Goal: Task Accomplishment & Management: Complete application form

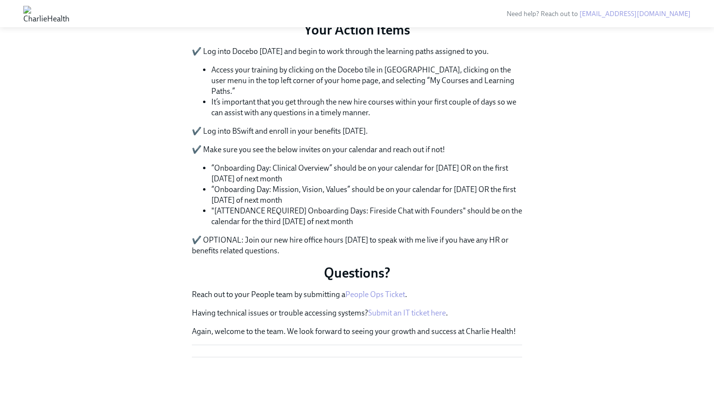
scroll to position [588, 0]
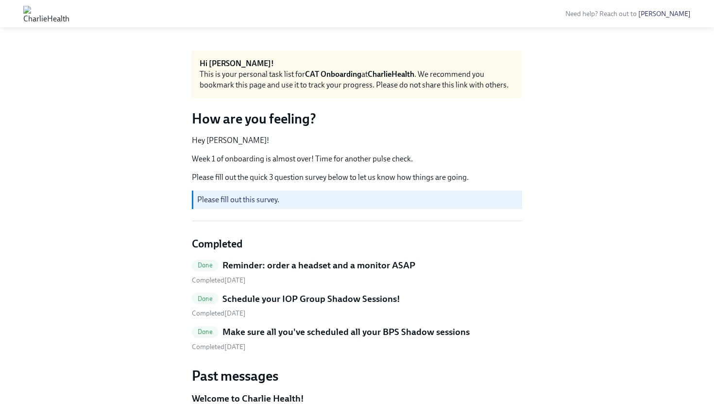
click at [268, 201] on link "Please fill out this survey" at bounding box center [237, 199] width 80 height 9
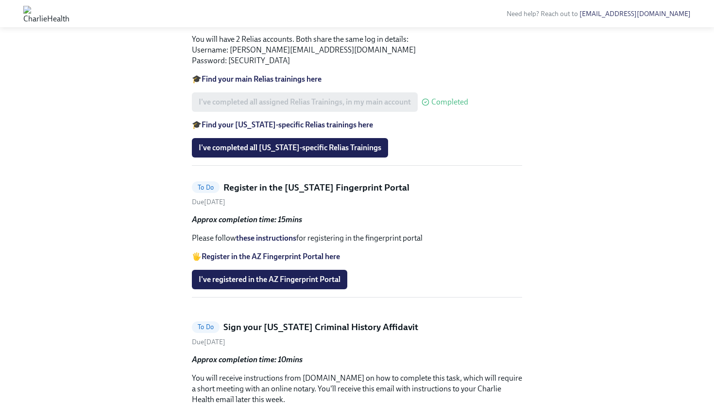
scroll to position [484, 0]
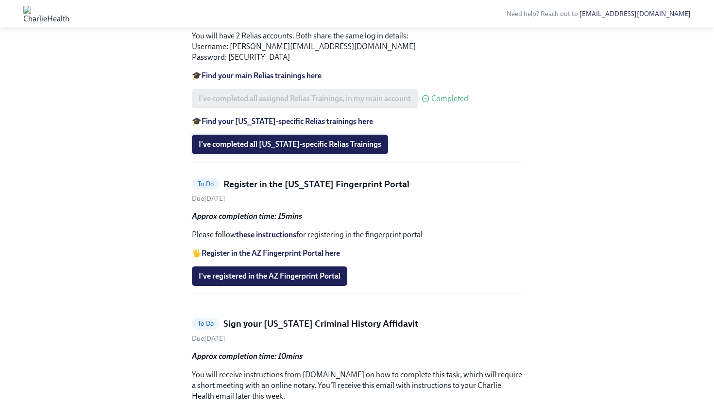
click at [308, 149] on span "I've completed all Arizona-specific Relias Trainings" at bounding box center [290, 144] width 183 height 10
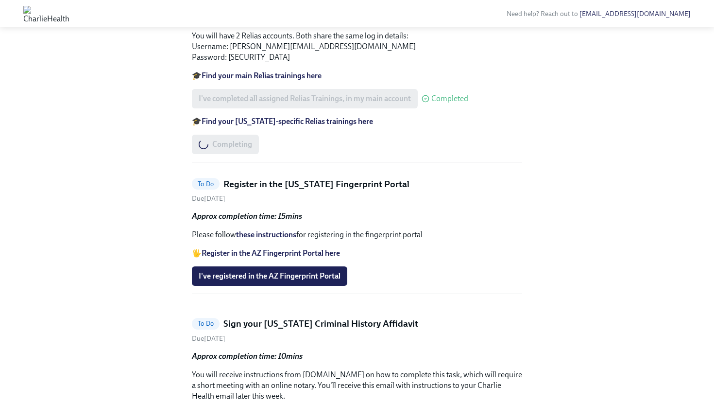
click at [300, 126] on strong "Find your Arizona-specific Relias trainings here" at bounding box center [288, 121] width 172 height 9
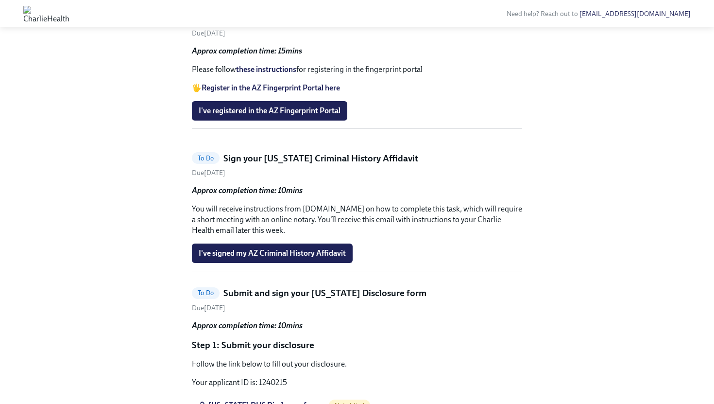
scroll to position [346, 0]
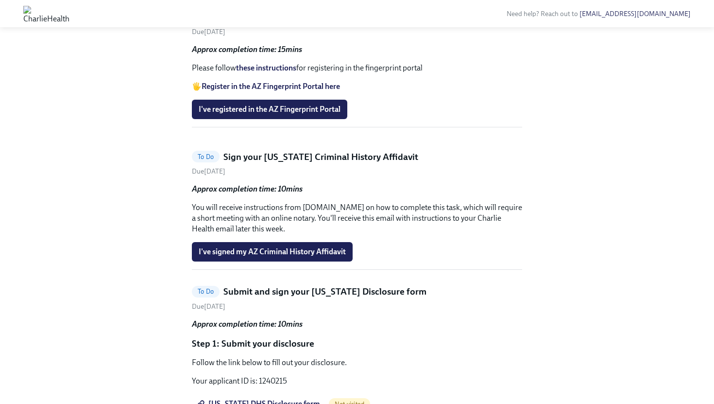
click at [296, 91] on strong "Register in the AZ Fingerprint Portal here" at bounding box center [271, 86] width 139 height 9
click at [261, 72] on link "these instructions" at bounding box center [266, 67] width 60 height 9
click at [305, 119] on button "I've registered in the AZ Fingerprint Portal" at bounding box center [270, 109] width 156 height 19
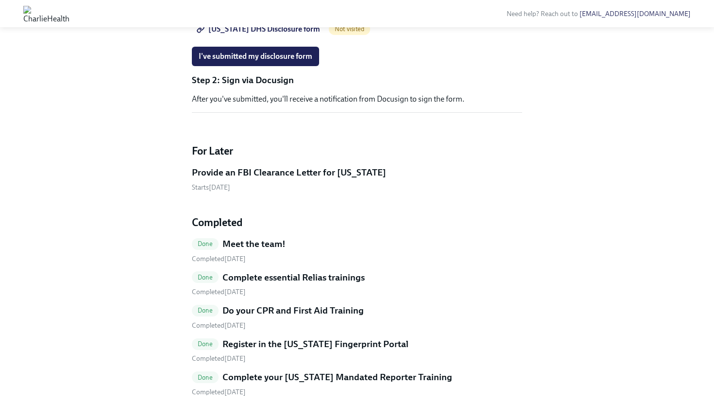
scroll to position [582, 0]
click at [260, 34] on span "Utah DHS Disclosure form" at bounding box center [260, 29] width 122 height 10
drag, startPoint x: 292, startPoint y: 147, endPoint x: 261, endPoint y: 148, distance: 30.2
click at [261, 11] on p "Your applicant ID is: 1240215" at bounding box center [357, 5] width 330 height 11
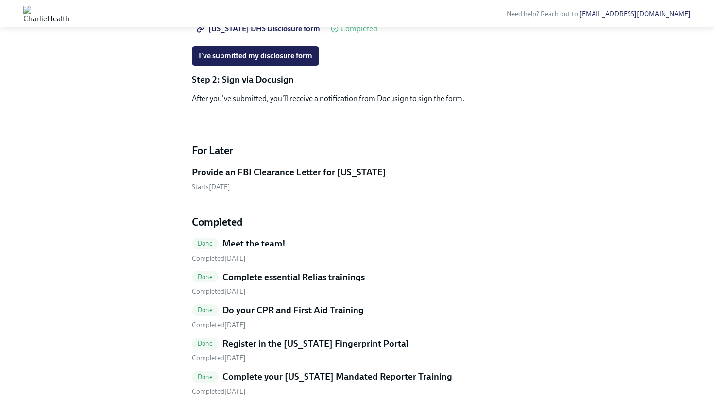
drag, startPoint x: 288, startPoint y: 143, endPoint x: 261, endPoint y: 145, distance: 26.3
click at [261, 11] on p "Your applicant ID is: 1240215" at bounding box center [357, 5] width 330 height 11
click at [260, 11] on p "Your applicant ID is: 1240215" at bounding box center [357, 5] width 330 height 11
drag, startPoint x: 260, startPoint y: 145, endPoint x: 272, endPoint y: 144, distance: 12.2
click at [273, 11] on p "Your applicant ID is: 1240215" at bounding box center [357, 5] width 330 height 11
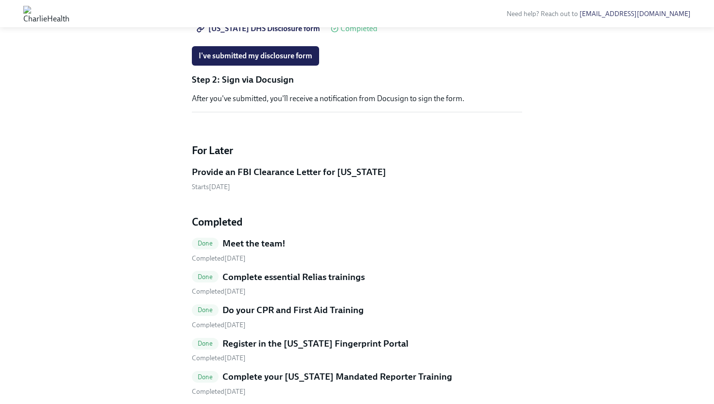
copy p "1240215"
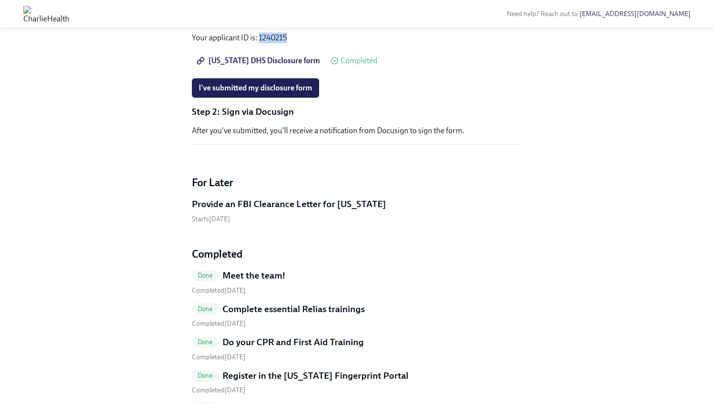
scroll to position [547, 0]
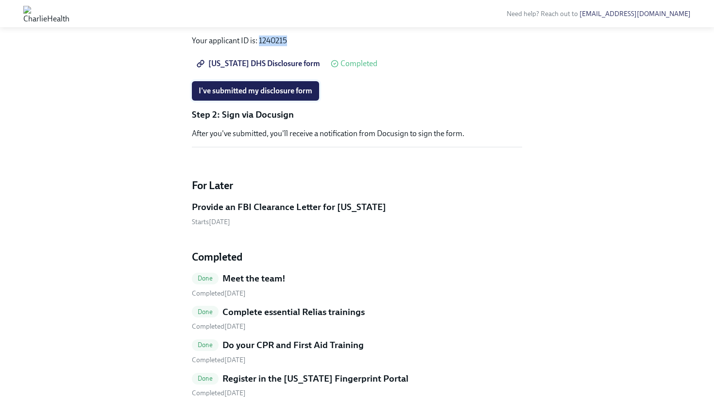
click at [224, 101] on button "I've submitted my disclosure form" at bounding box center [255, 90] width 127 height 19
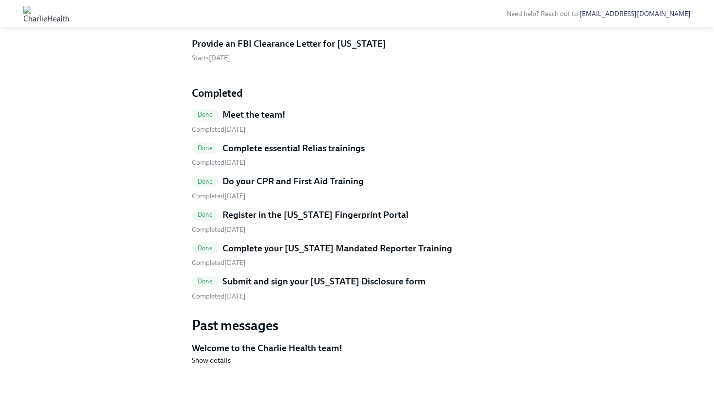
scroll to position [624, 0]
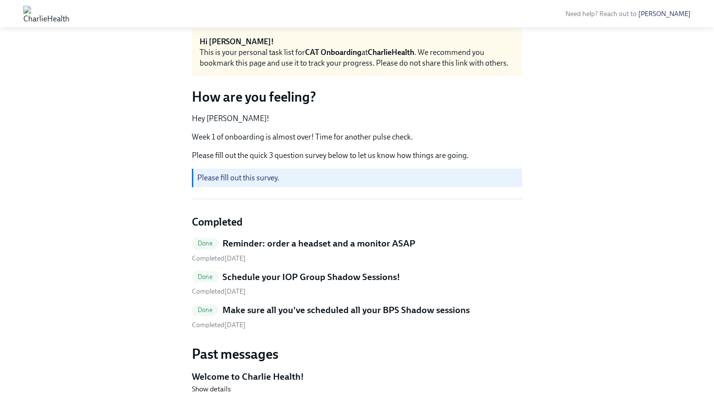
scroll to position [113, 0]
